Goal: Complete application form

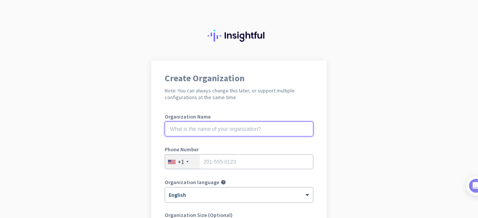
click at [223, 127] on input "text" at bounding box center [239, 129] width 149 height 15
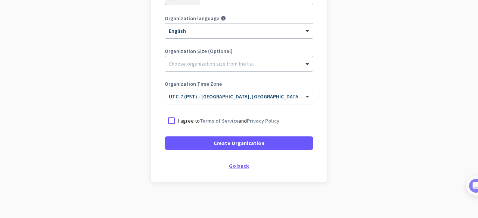
scroll to position [164, 0]
click at [234, 163] on div "Go back" at bounding box center [239, 165] width 149 height 5
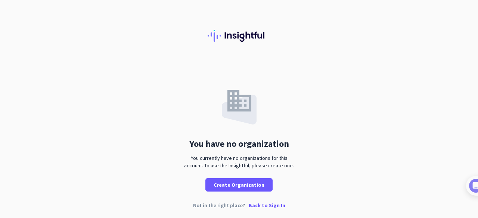
click at [259, 208] on p "Back to Sign In" at bounding box center [267, 205] width 37 height 5
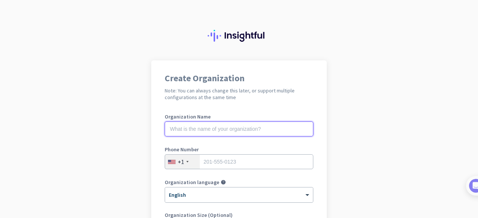
click at [218, 131] on input "text" at bounding box center [239, 129] width 149 height 15
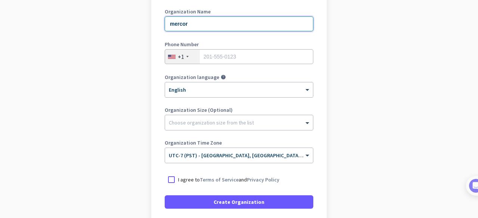
scroll to position [105, 0]
type input "mercor"
click at [168, 180] on div at bounding box center [171, 180] width 13 height 13
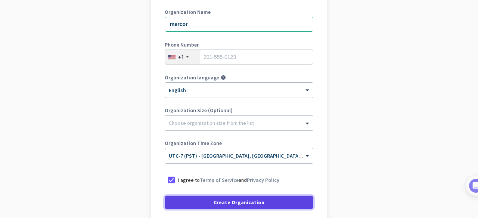
click at [240, 204] on span "Create Organization" at bounding box center [238, 202] width 51 height 7
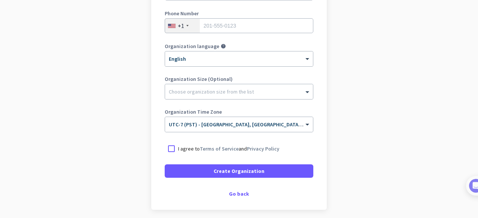
scroll to position [165, 0]
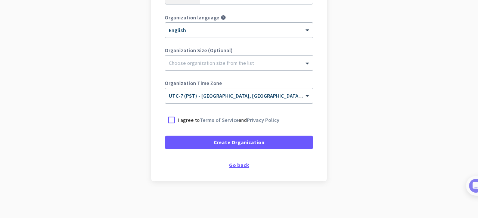
click at [235, 165] on div "Go back" at bounding box center [239, 165] width 149 height 5
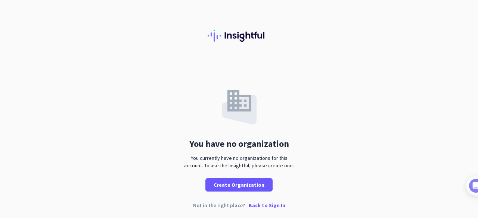
click at [261, 203] on p "Back to Sign In" at bounding box center [267, 205] width 37 height 5
